Goal: Navigation & Orientation: Find specific page/section

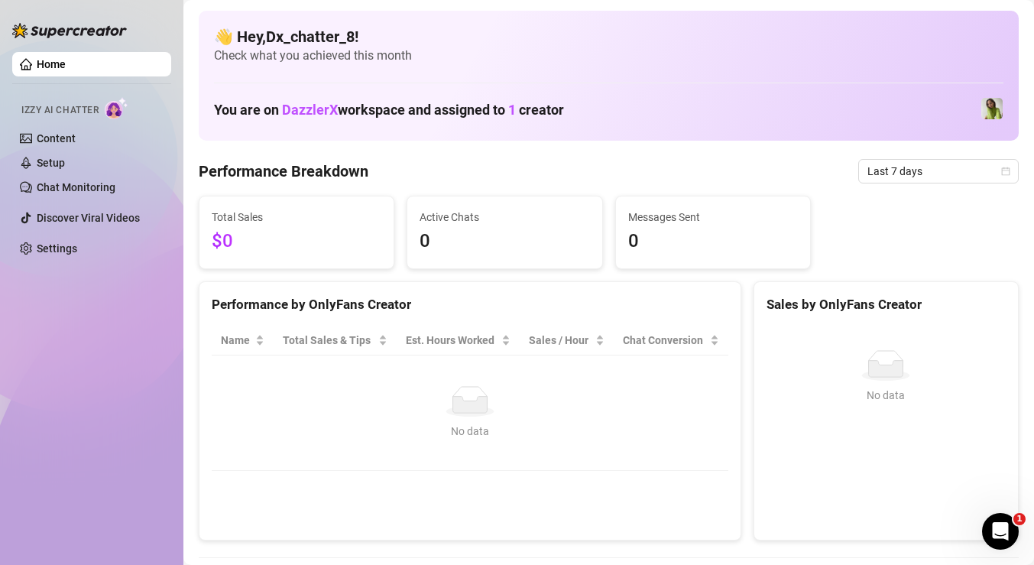
click at [102, 111] on div "Izzy AI Chatter" at bounding box center [90, 108] width 138 height 22
click at [116, 106] on img at bounding box center [117, 108] width 24 height 22
click at [136, 110] on div "Izzy AI Chatter" at bounding box center [90, 108] width 138 height 22
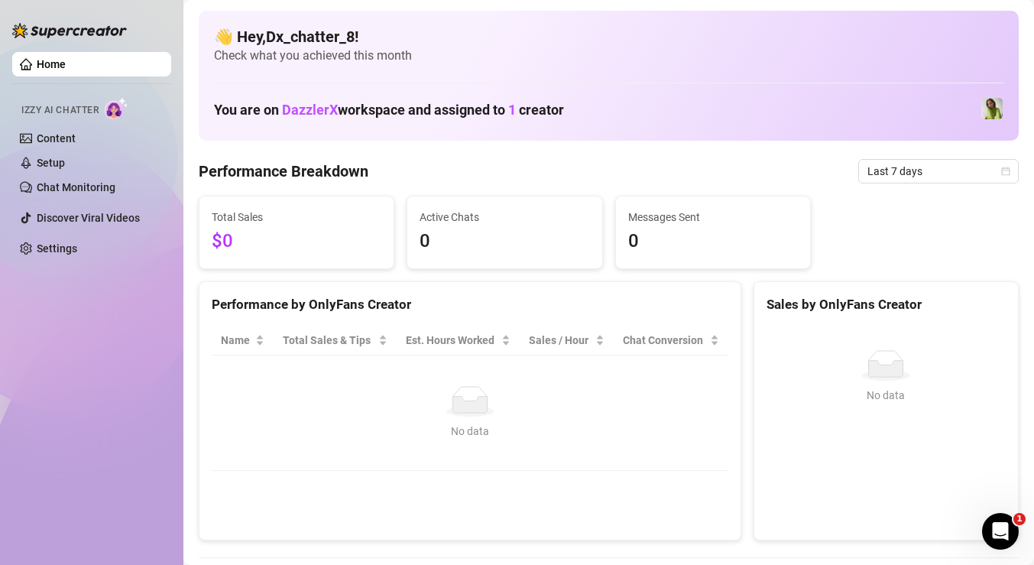
click at [136, 110] on div "Izzy AI Chatter" at bounding box center [90, 108] width 138 height 22
click at [128, 114] on img at bounding box center [117, 108] width 24 height 22
click at [125, 125] on li "Izzy AI Chatter Content Setup Chat Monitoring" at bounding box center [91, 145] width 159 height 108
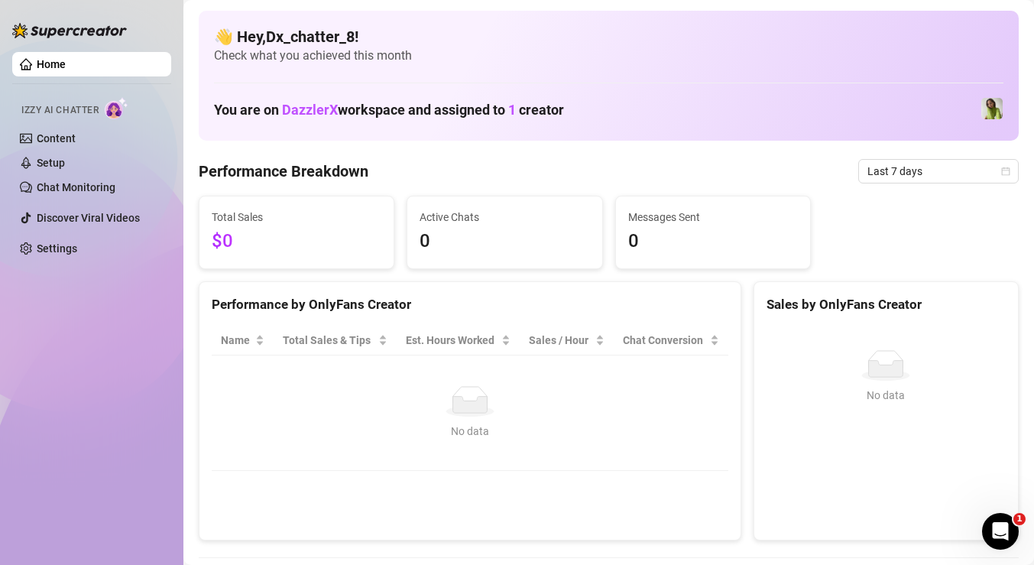
click at [134, 117] on div "Izzy AI Chatter" at bounding box center [90, 108] width 138 height 22
click at [116, 112] on img at bounding box center [117, 108] width 24 height 22
